Goal: Information Seeking & Learning: Learn about a topic

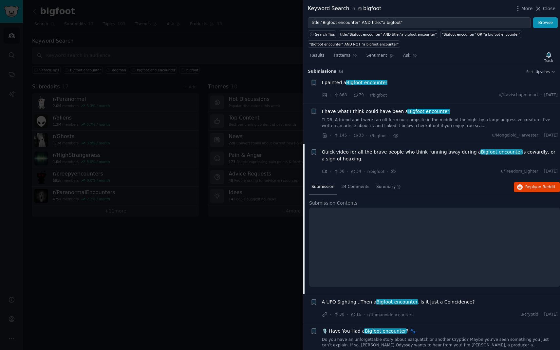
scroll to position [80, 0]
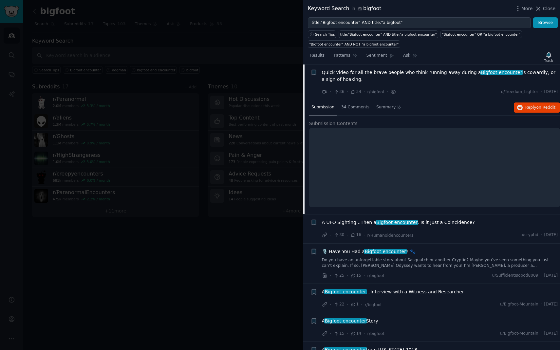
click at [459, 260] on link "Do you have an unforgettable story about Sasquatch or another Cryptid? Maybe yo…" at bounding box center [440, 262] width 236 height 11
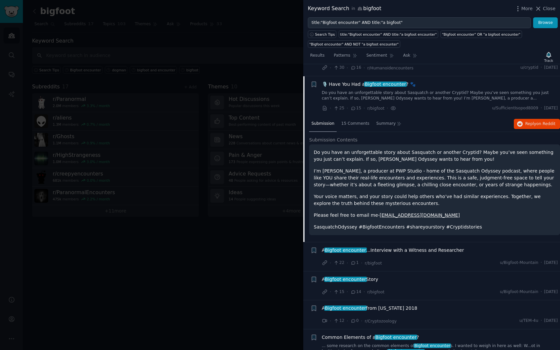
scroll to position [144, 0]
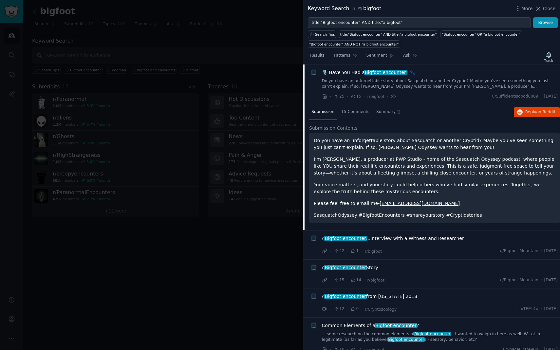
click at [428, 240] on span "A Bigfoot encounter ...Interview with a Witness and Researcher" at bounding box center [393, 238] width 142 height 7
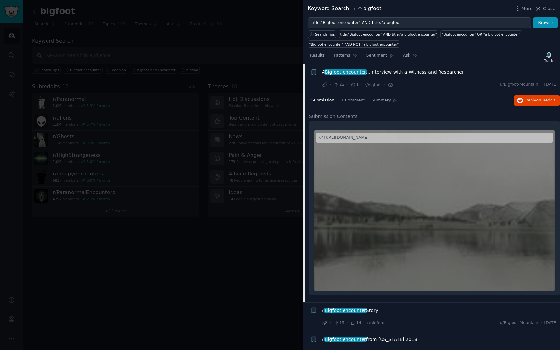
scroll to position [259, 0]
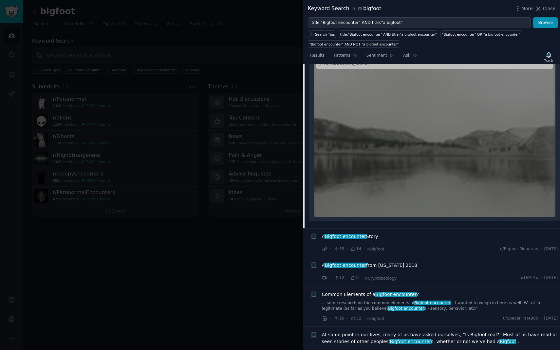
click at [442, 154] on div at bounding box center [435, 136] width 242 height 160
click at [422, 268] on div "A Bigfoot encounter from [US_STATE] 2018" at bounding box center [440, 266] width 236 height 9
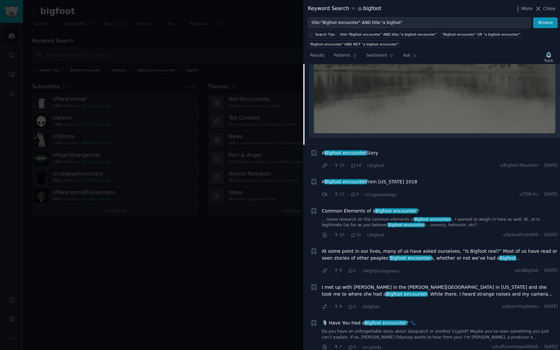
scroll to position [537, 0]
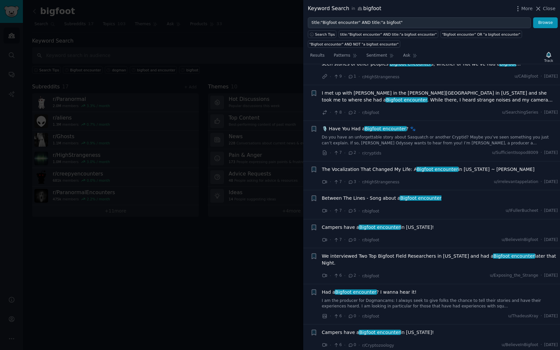
click at [479, 170] on span "The Vocalization That Changed My Life: A Bigfoot encounter in [US_STATE] ~ [PER…" at bounding box center [428, 169] width 213 height 7
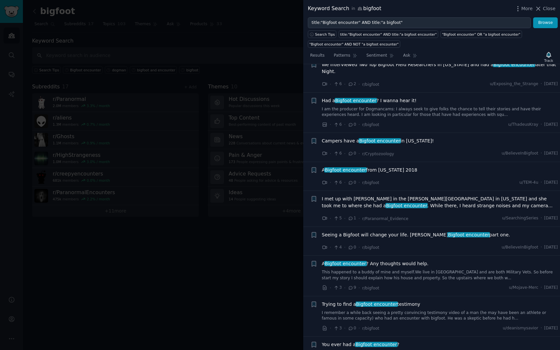
scroll to position [642, 0]
